Goal: Transaction & Acquisition: Purchase product/service

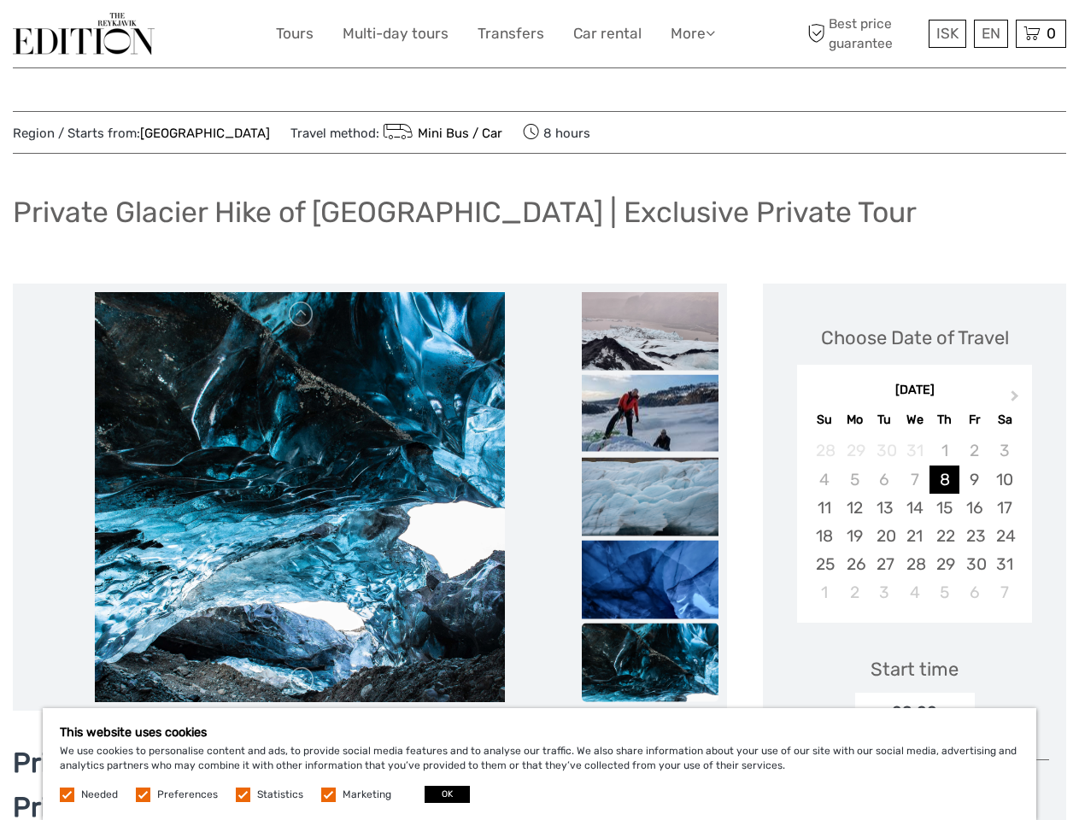
click at [691, 33] on link "More" at bounding box center [693, 33] width 44 height 25
click at [712, 32] on icon at bounding box center [710, 33] width 9 height 15
click at [947, 33] on span "ISK" at bounding box center [947, 33] width 22 height 17
click at [990, 33] on div "EN English Español Deutsch" at bounding box center [991, 34] width 34 height 28
click at [1041, 33] on div "0 Items Total 0 ISK Checkout The shopping cart is empty." at bounding box center [1041, 34] width 50 height 28
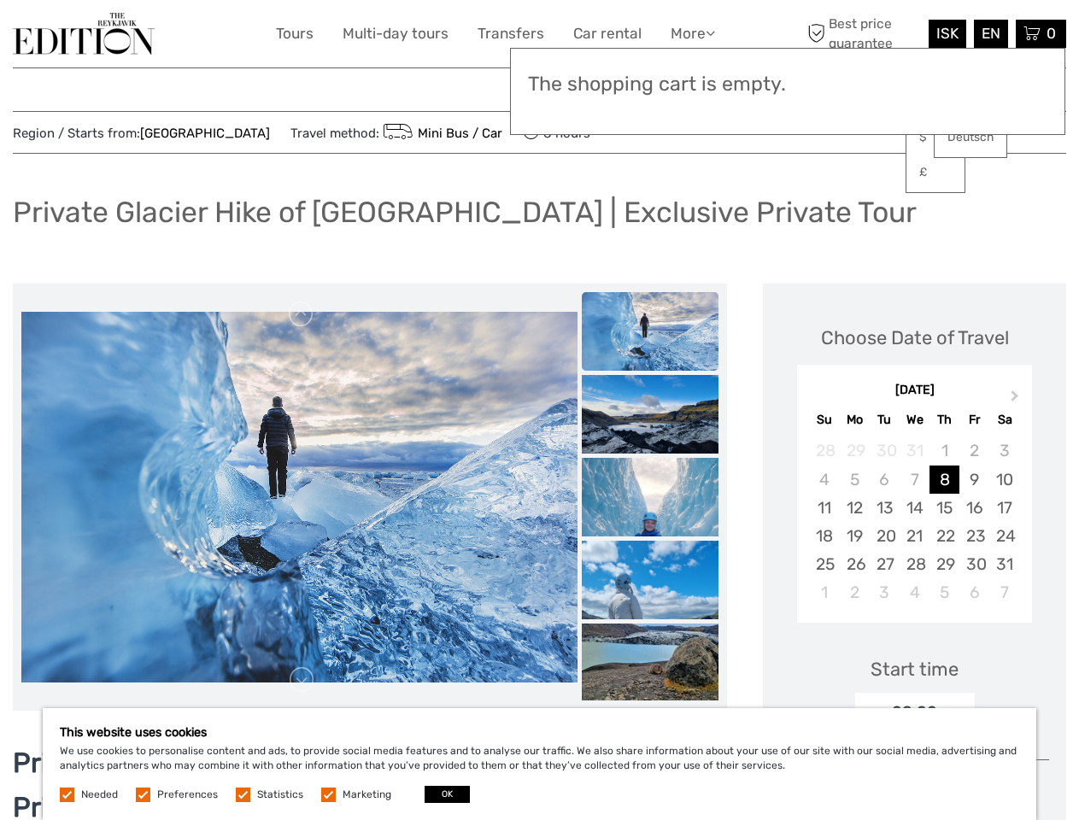
click at [299, 292] on img at bounding box center [300, 87] width 410 height 410
click at [302, 314] on link at bounding box center [301, 314] width 27 height 27
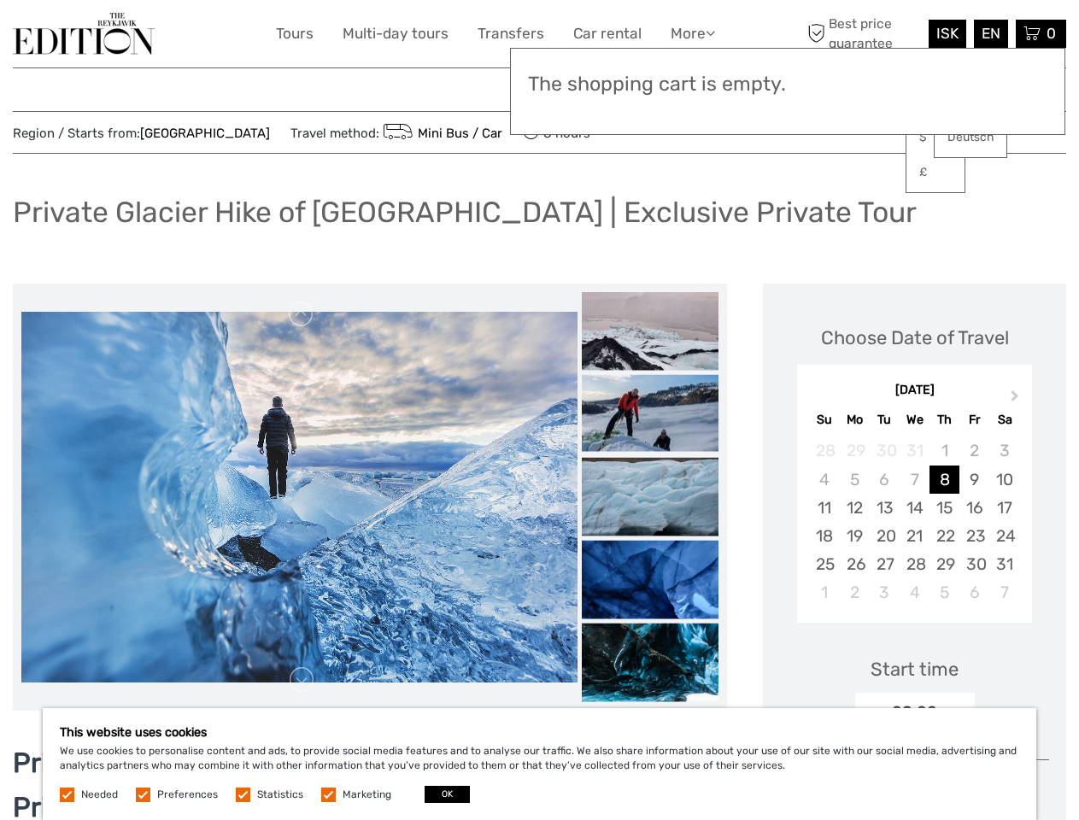
click at [302, 680] on link at bounding box center [301, 679] width 27 height 27
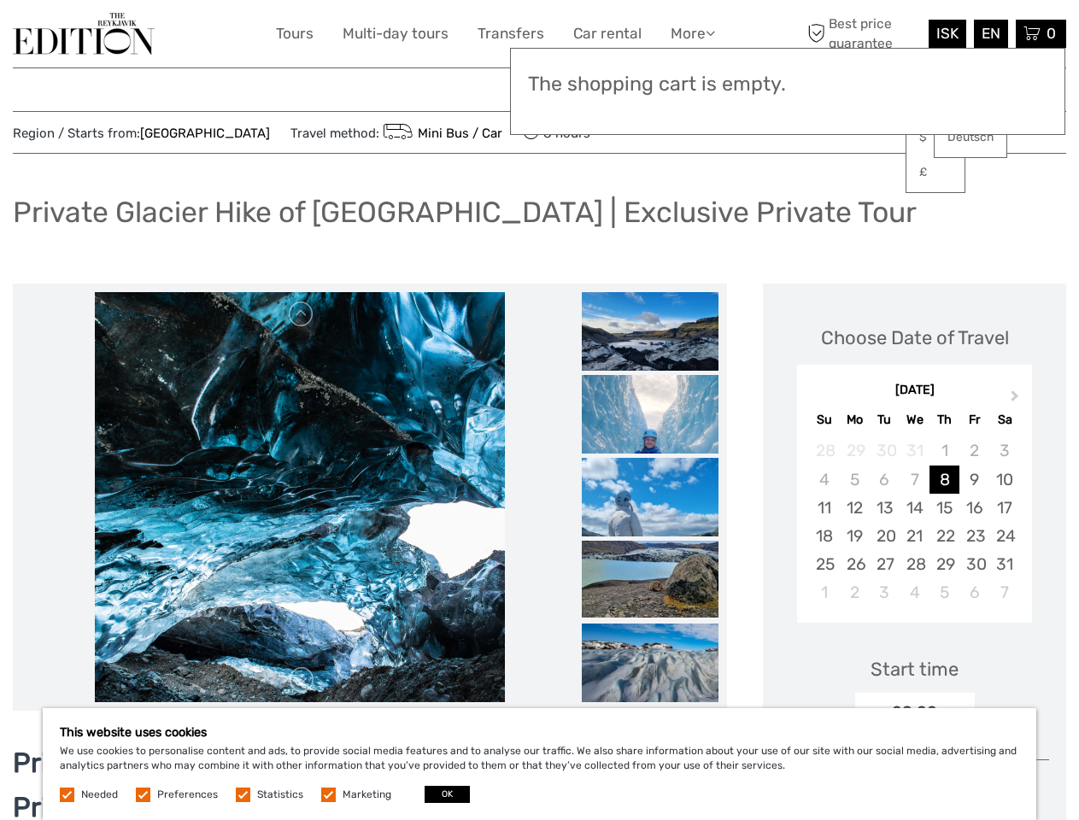
click at [650, 83] on h3 "The shopping cart is empty." at bounding box center [787, 85] width 519 height 24
